Goal: Information Seeking & Learning: Learn about a topic

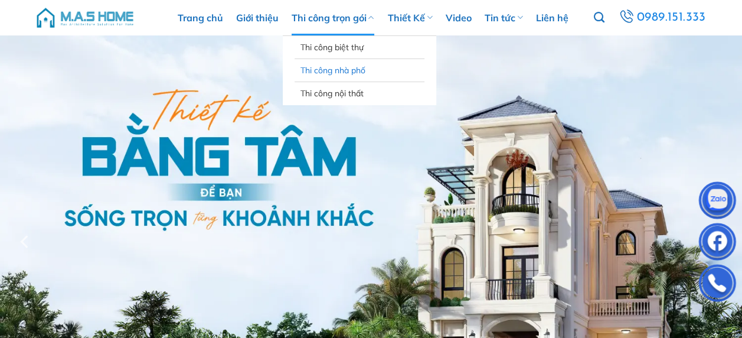
click at [332, 73] on link "Thi công nhà phố" at bounding box center [360, 70] width 118 height 22
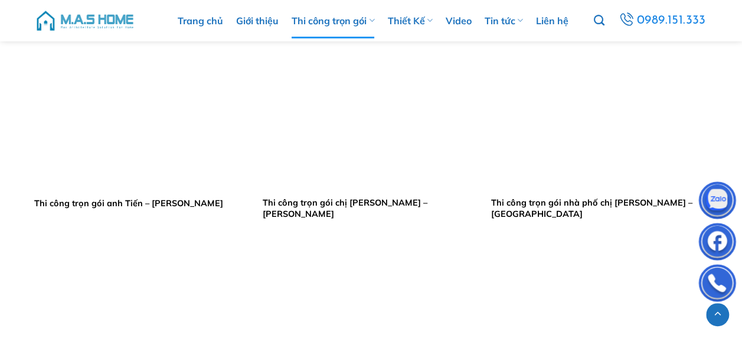
scroll to position [1595, 0]
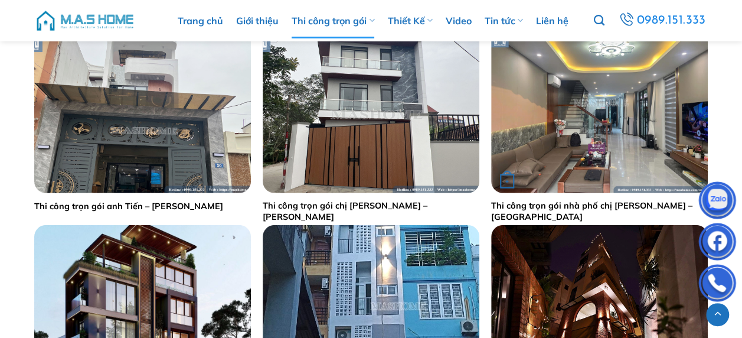
click at [624, 121] on img "Thi công trọn gói nhà phố chị Vân - Xuân Mai" at bounding box center [599, 111] width 217 height 162
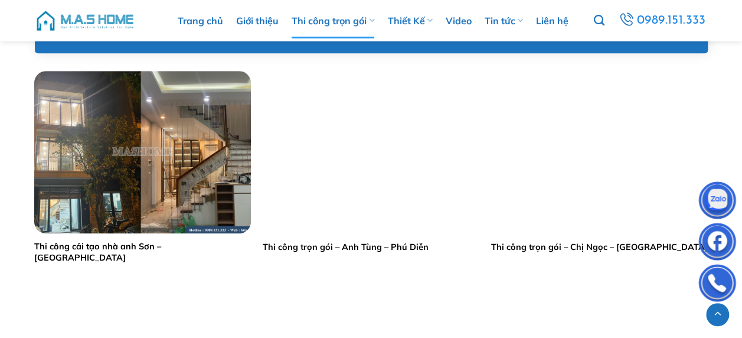
scroll to position [532, 0]
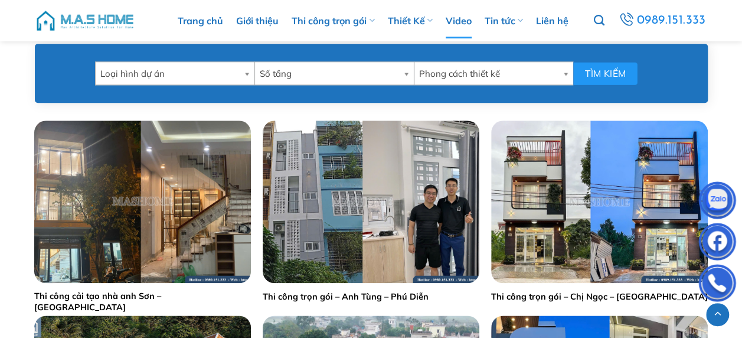
click at [459, 22] on link "Video" at bounding box center [459, 20] width 26 height 35
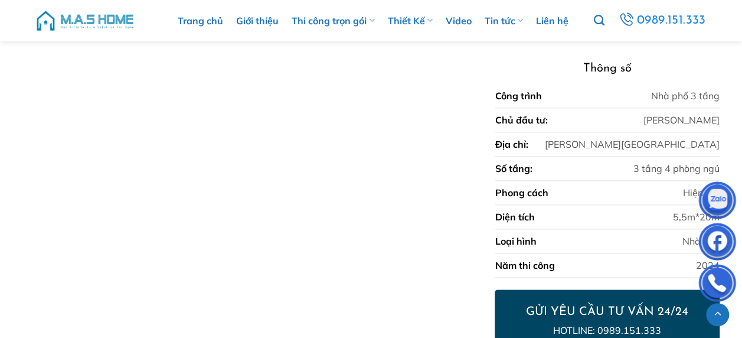
scroll to position [602, 0]
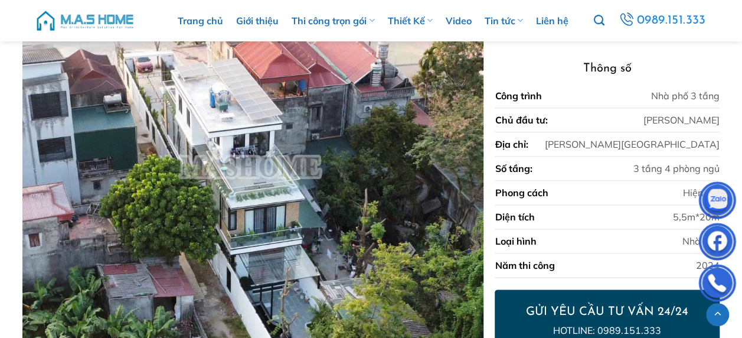
click at [263, 164] on img at bounding box center [252, 220] width 461 height 471
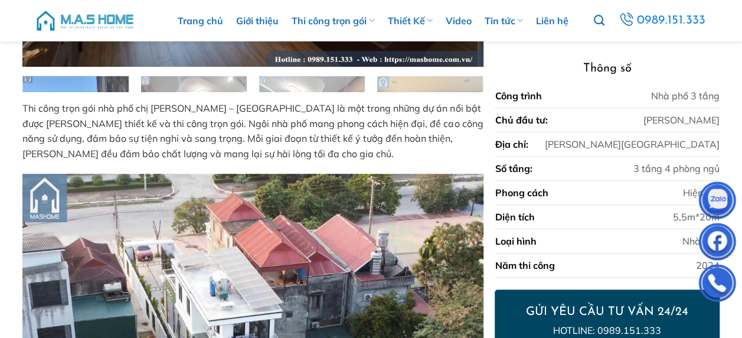
scroll to position [306, 0]
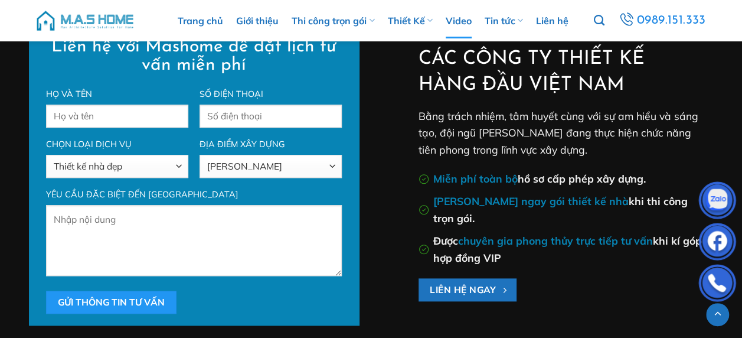
scroll to position [2362, 0]
